Goal: Task Accomplishment & Management: Manage account settings

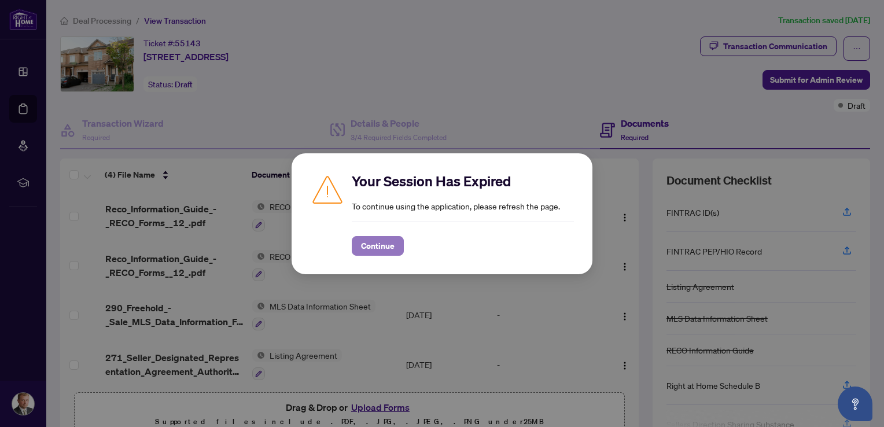
click at [365, 249] on span "Continue" at bounding box center [378, 246] width 34 height 19
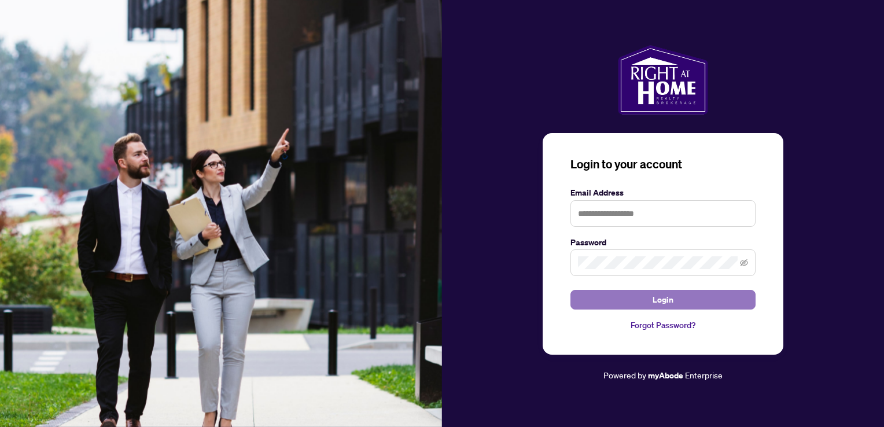
click at [628, 300] on button "Login" at bounding box center [663, 300] width 185 height 20
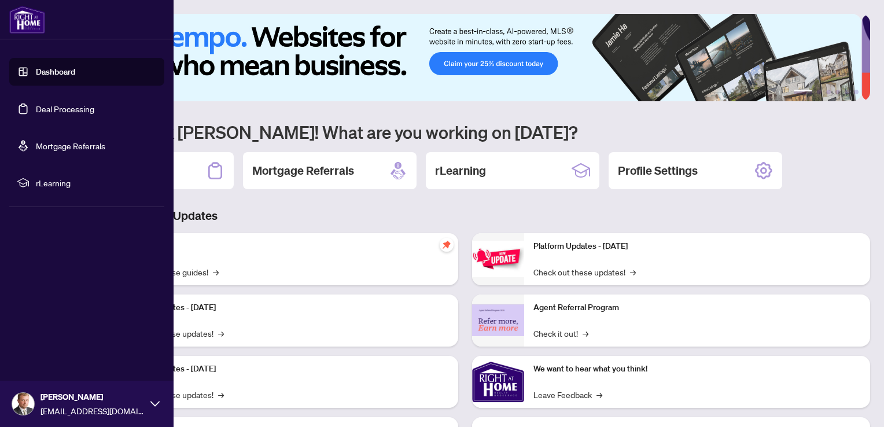
click at [39, 109] on link "Deal Processing" at bounding box center [65, 109] width 58 height 10
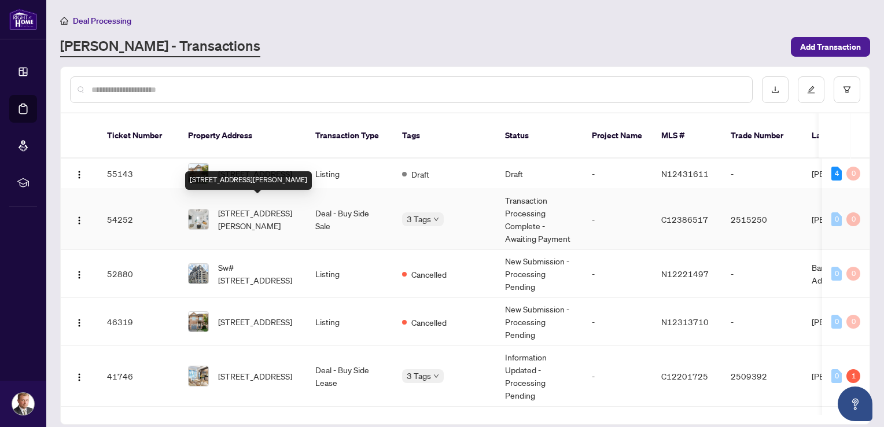
click at [260, 209] on span "701-500 Wilson Ave, Toronto, Ontario M3H 0E5, Canada" at bounding box center [257, 219] width 79 height 25
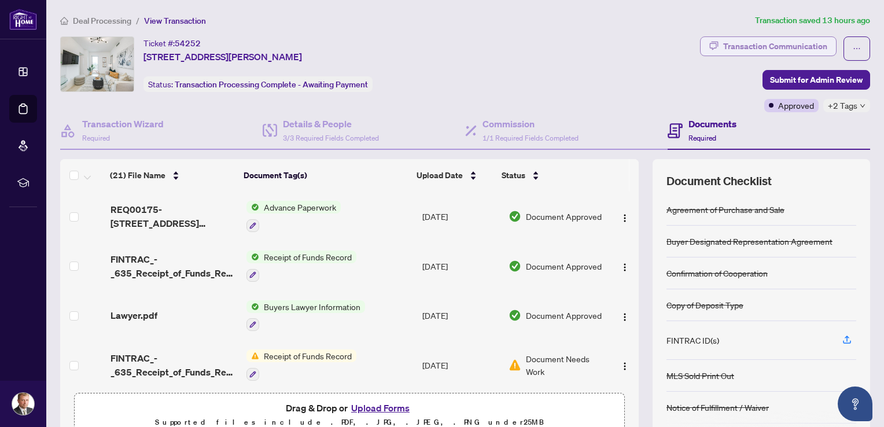
click at [760, 45] on div "Transaction Communication" at bounding box center [776, 46] width 104 height 19
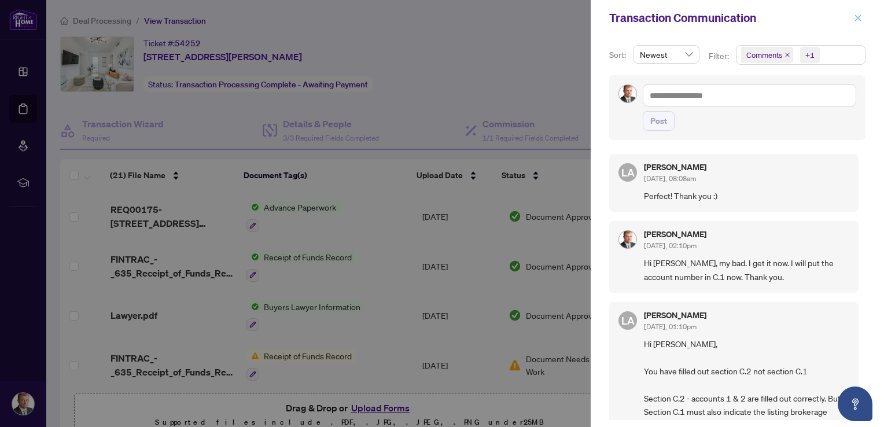
click at [861, 19] on icon "close" at bounding box center [858, 18] width 8 height 8
